Goal: Navigation & Orientation: Find specific page/section

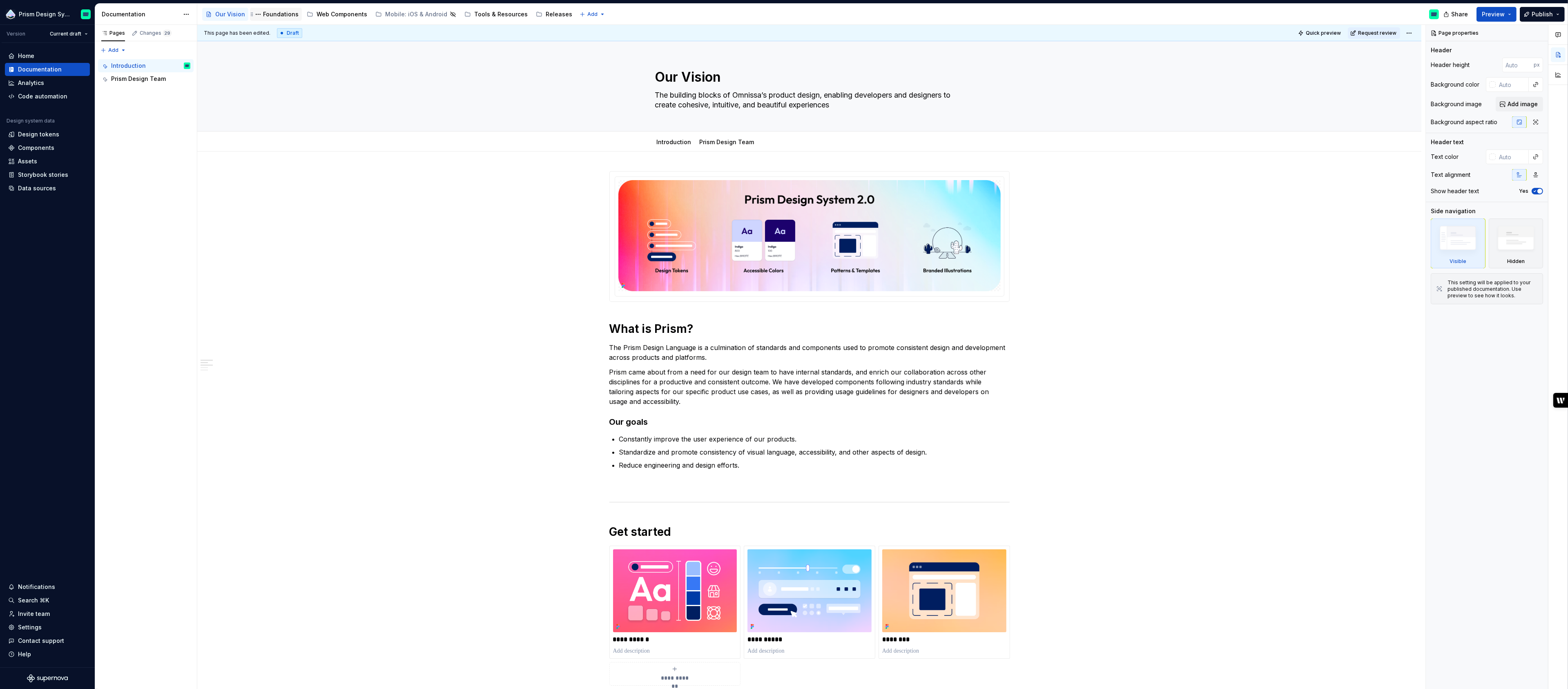
click at [276, 16] on div "Foundations" at bounding box center [281, 14] width 35 height 8
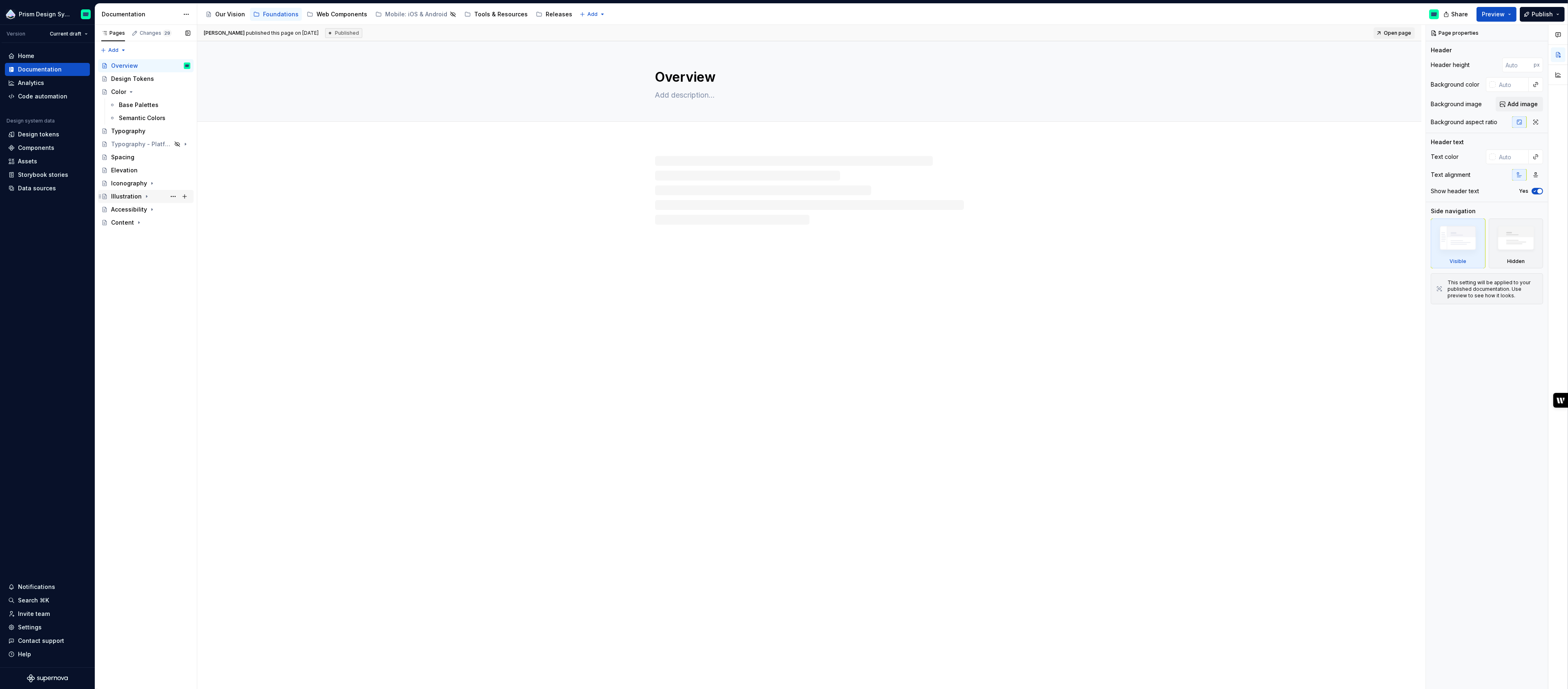
click at [113, 197] on div "Illustration" at bounding box center [127, 196] width 30 height 8
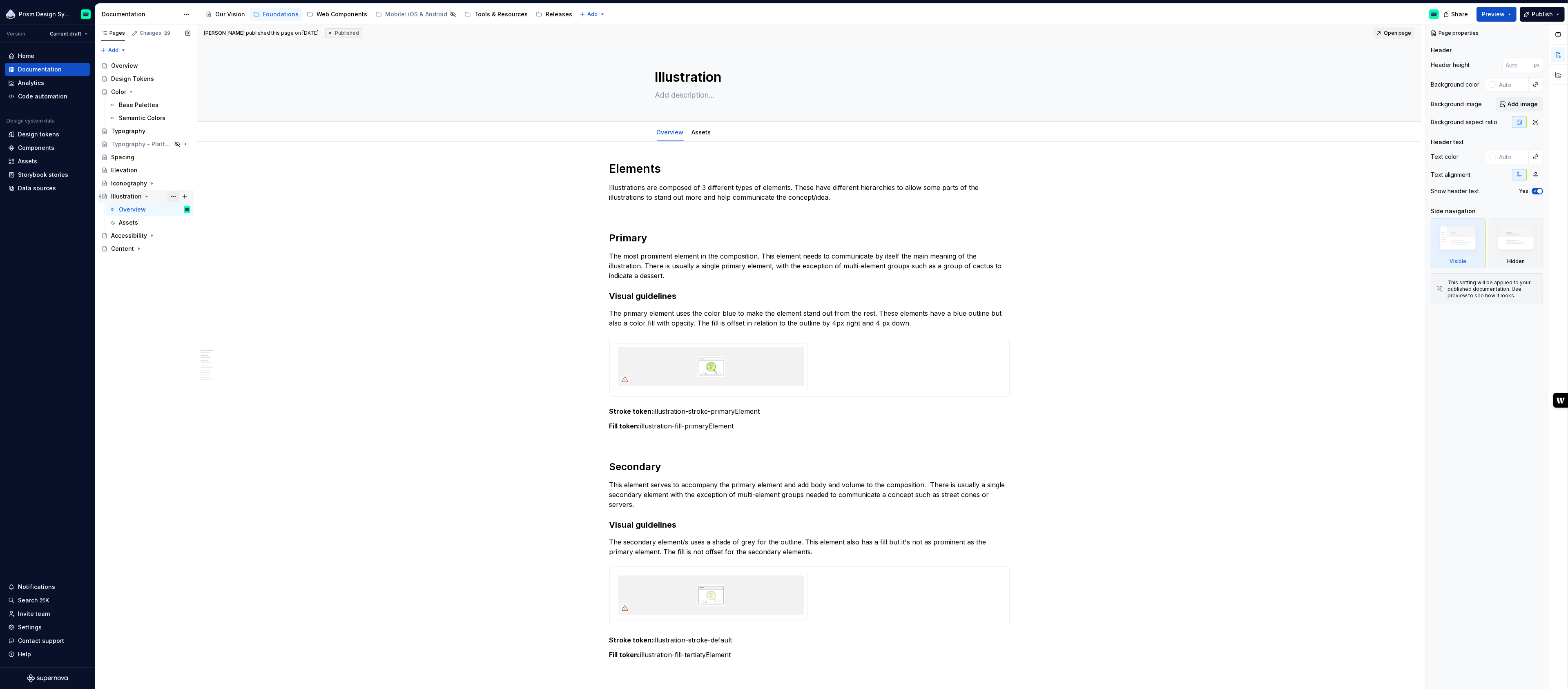
click at [170, 195] on button "Page tree" at bounding box center [173, 196] width 12 height 12
click at [198, 237] on div "Hide page" at bounding box center [223, 240] width 80 height 8
click at [171, 196] on button "Page tree" at bounding box center [173, 196] width 12 height 12
click at [207, 240] on div "Show page" at bounding box center [223, 240] width 80 height 8
type textarea "*"
